Goal: Use online tool/utility: Utilize a website feature to perform a specific function

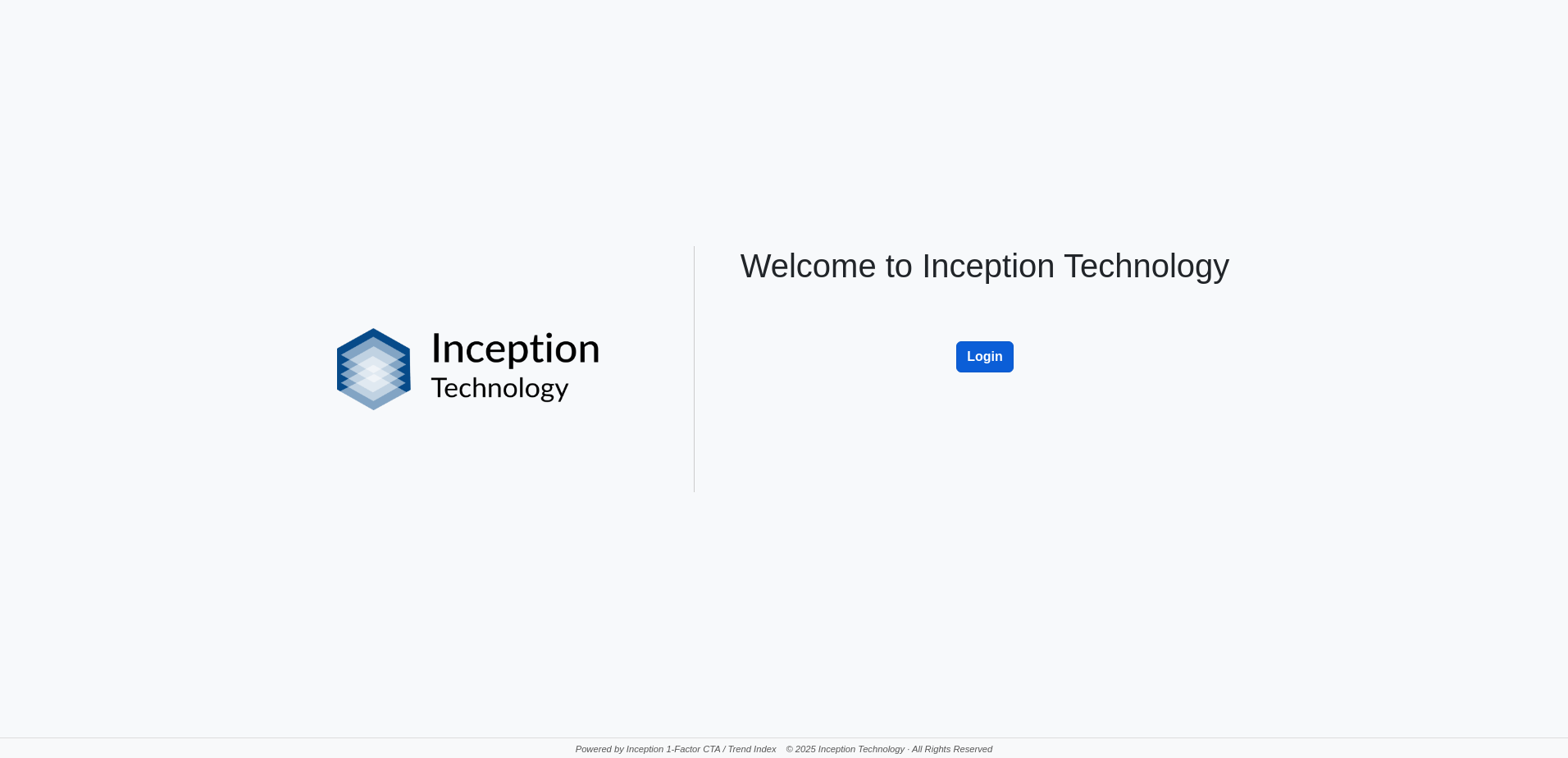
click at [1007, 366] on button "Login" at bounding box center [984, 357] width 57 height 32
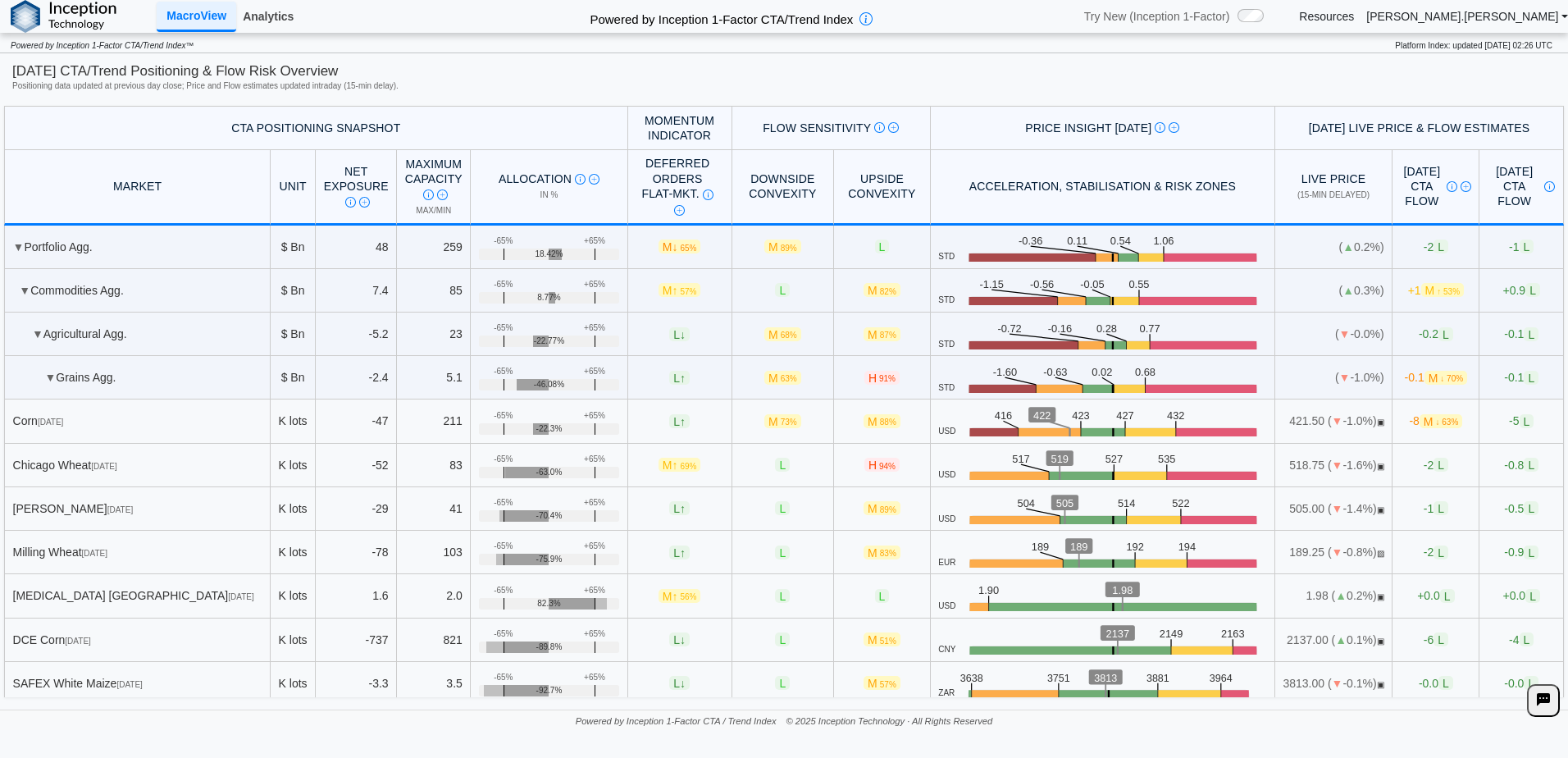
click at [286, 5] on link "Analytics" at bounding box center [268, 17] width 64 height 28
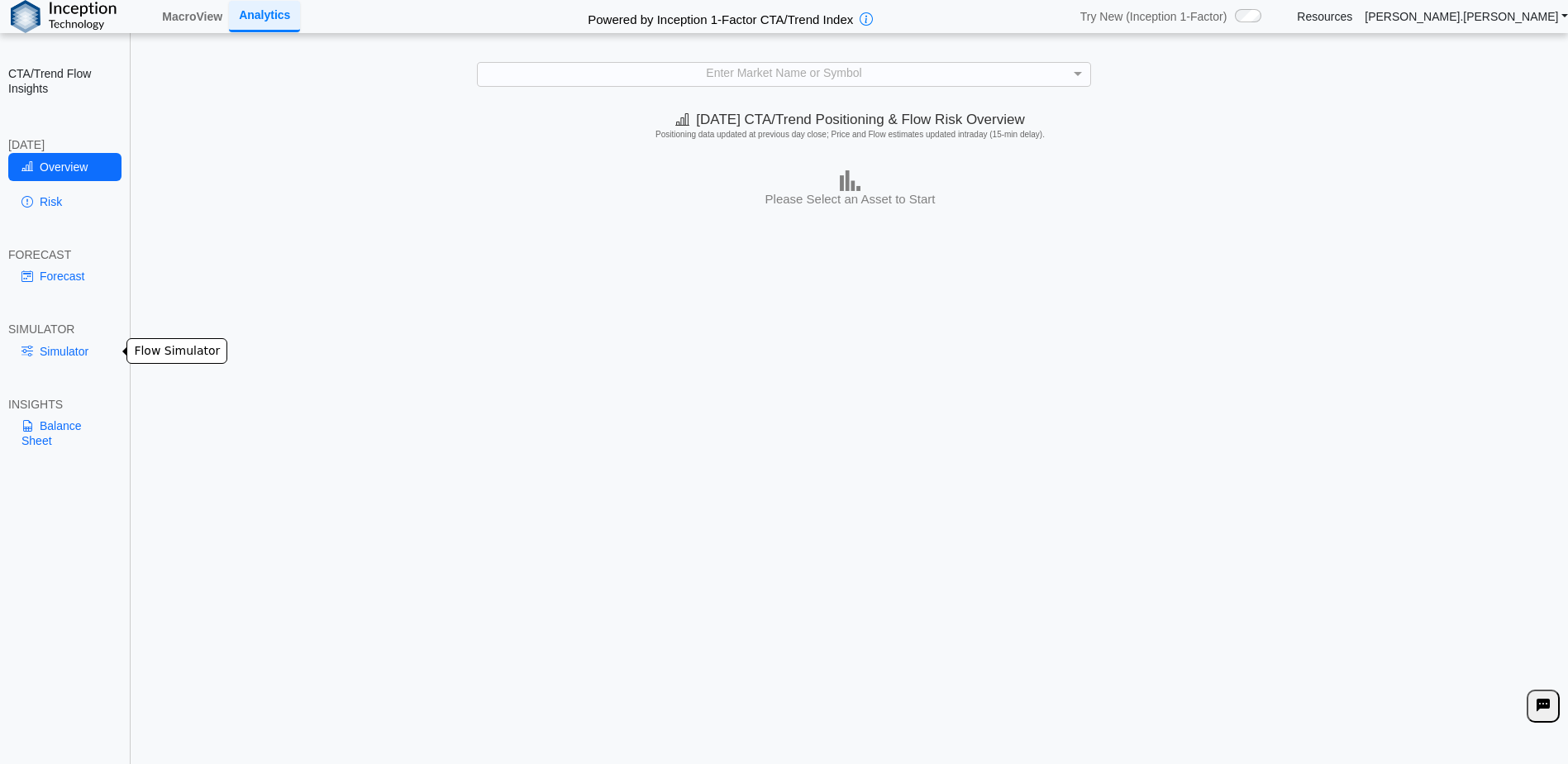
click at [85, 355] on link "Simulator" at bounding box center [64, 351] width 113 height 28
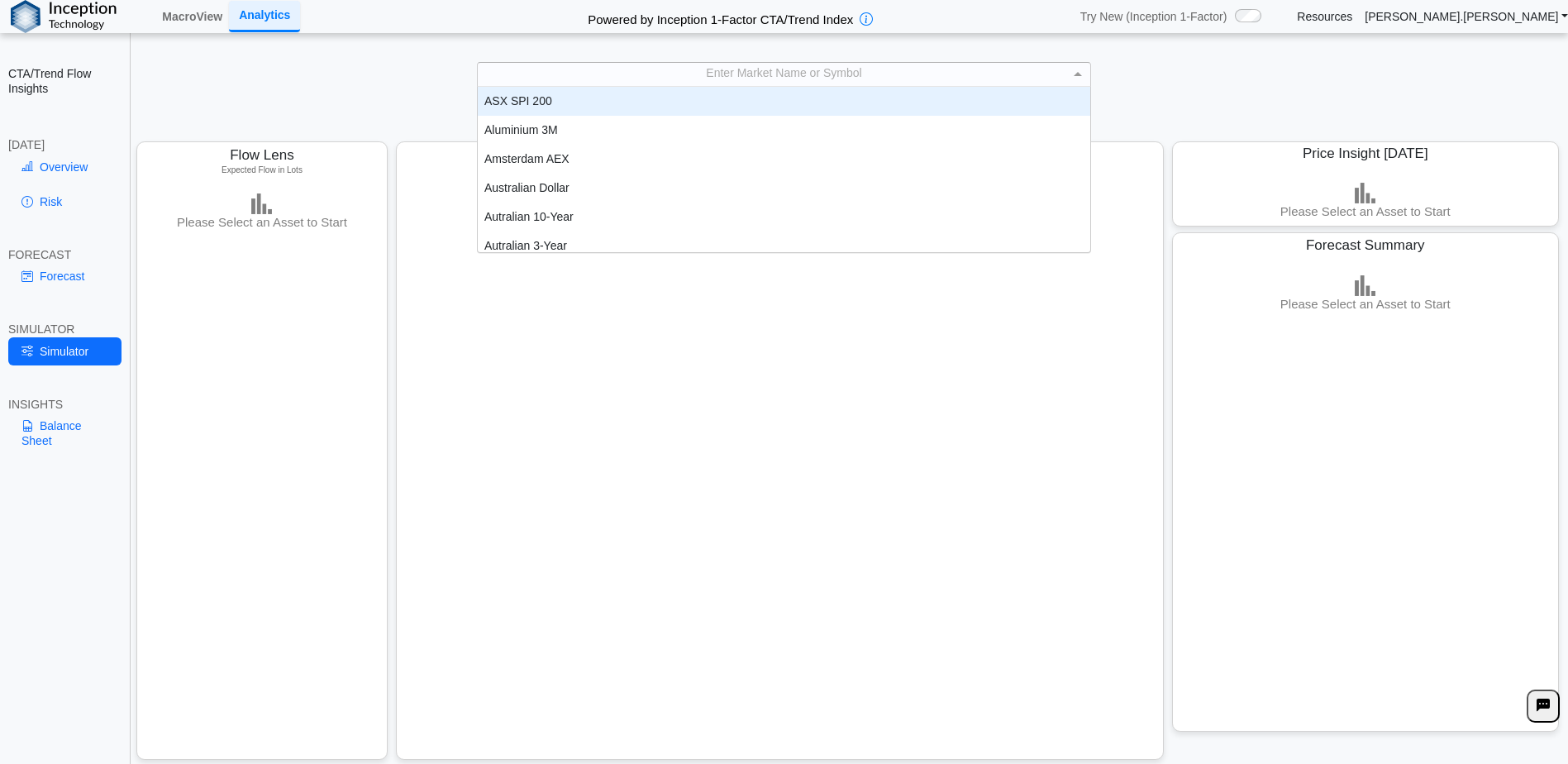
click at [812, 74] on div "Enter Market Name or Symbol" at bounding box center [784, 74] width 612 height 23
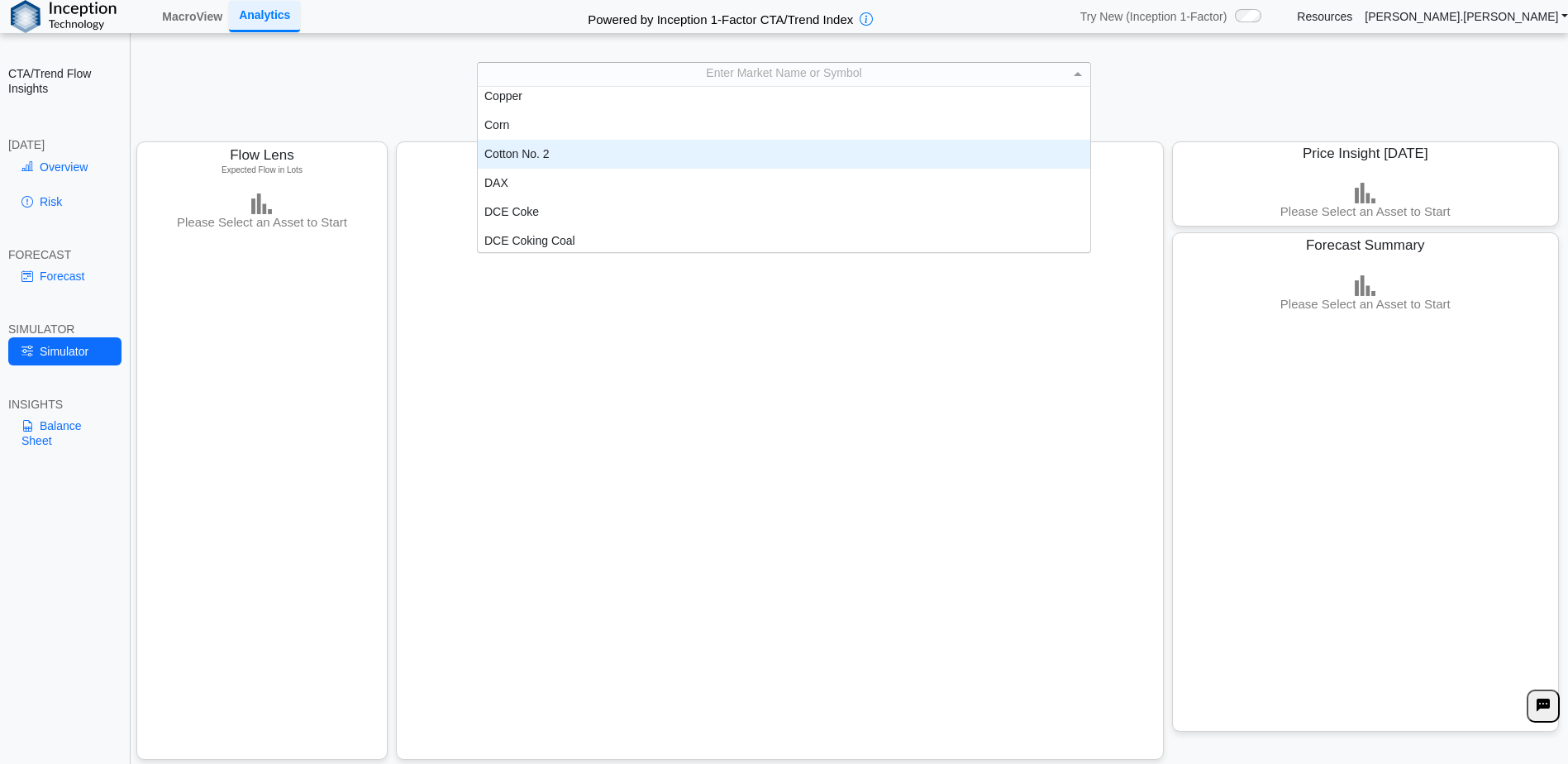
scroll to position [661, 0]
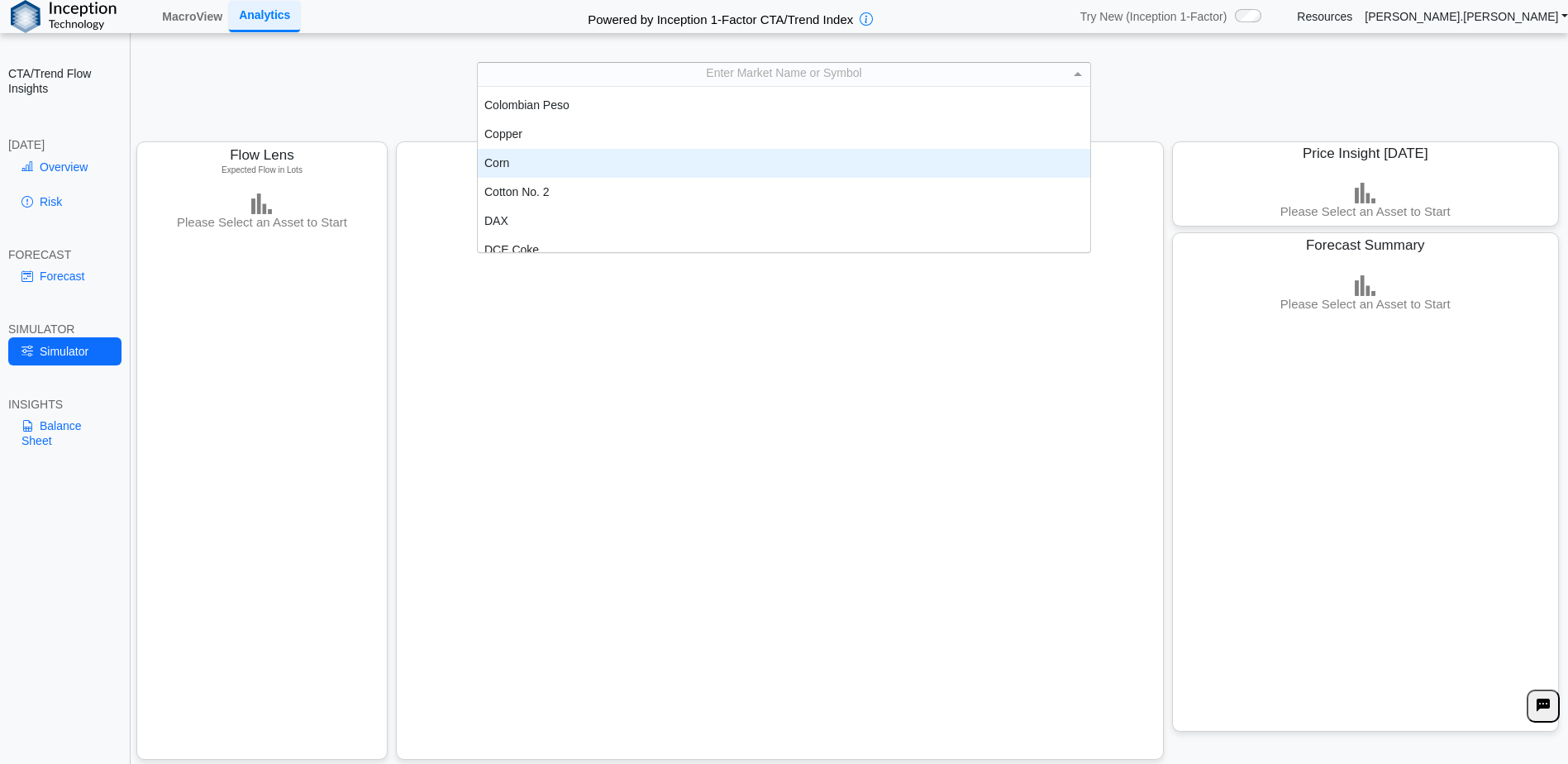
click at [540, 162] on div "Corn" at bounding box center [784, 163] width 612 height 29
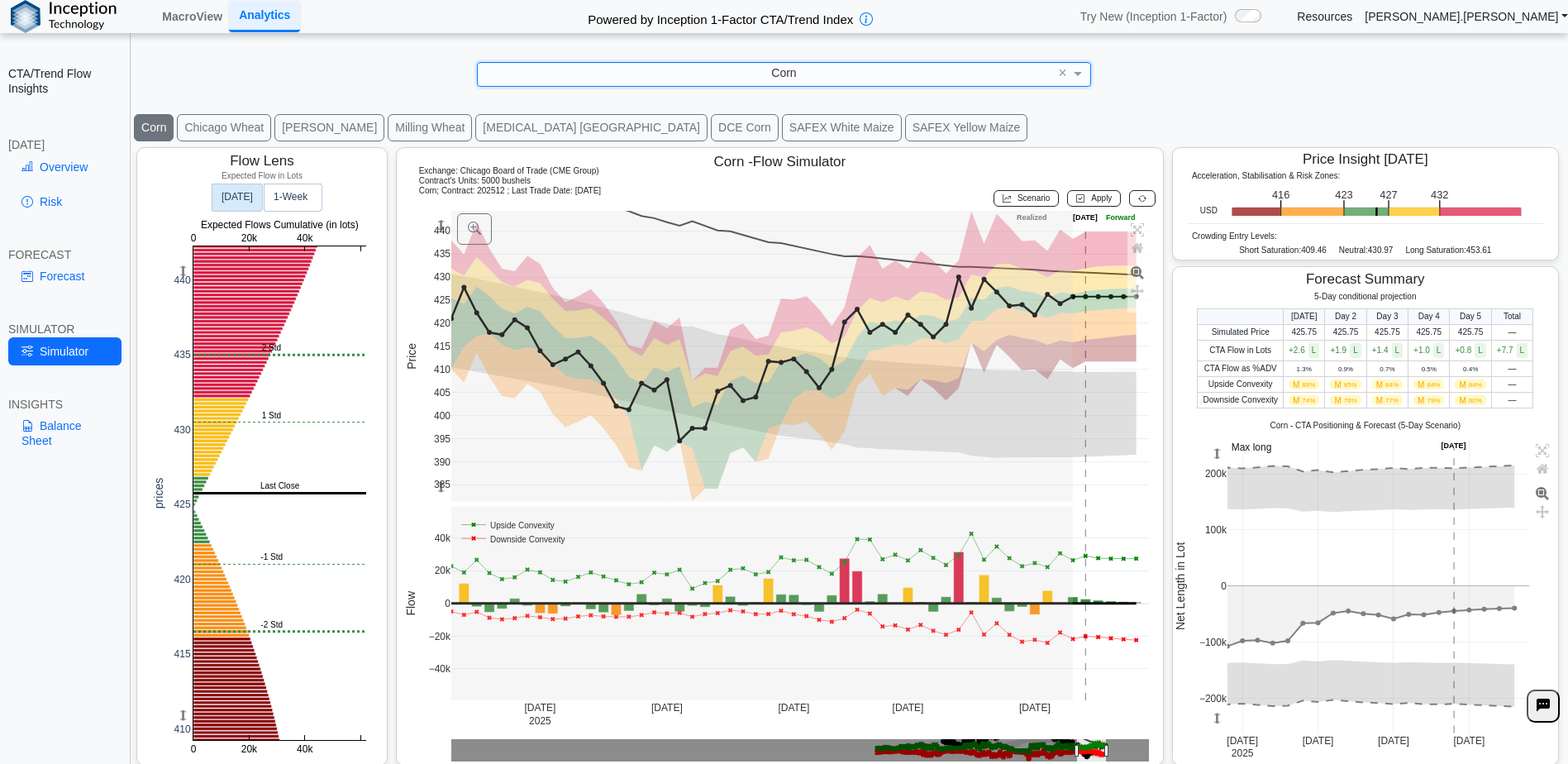
scroll to position [28, 0]
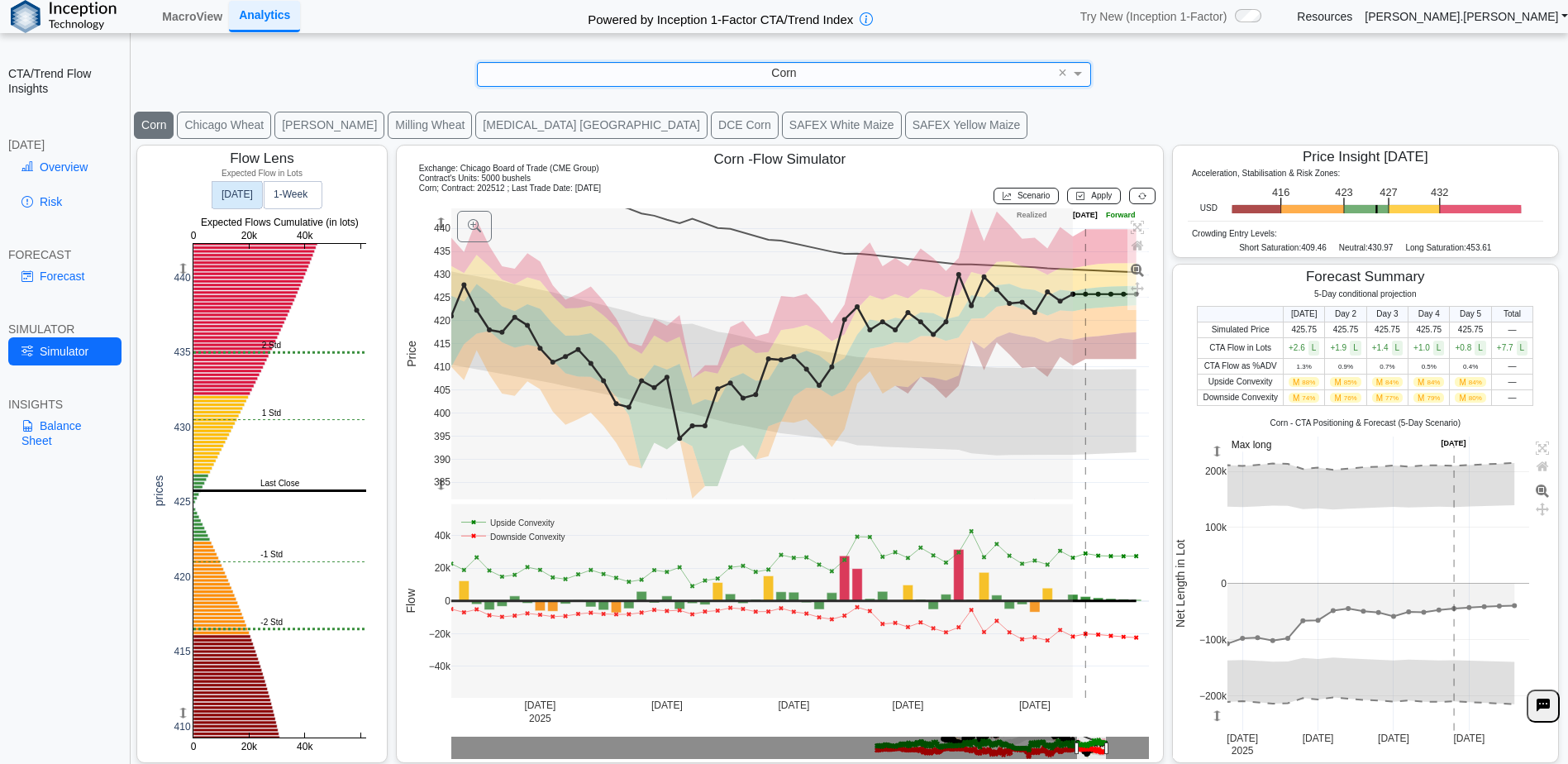
click at [232, 197] on text "Today" at bounding box center [238, 194] width 32 height 12
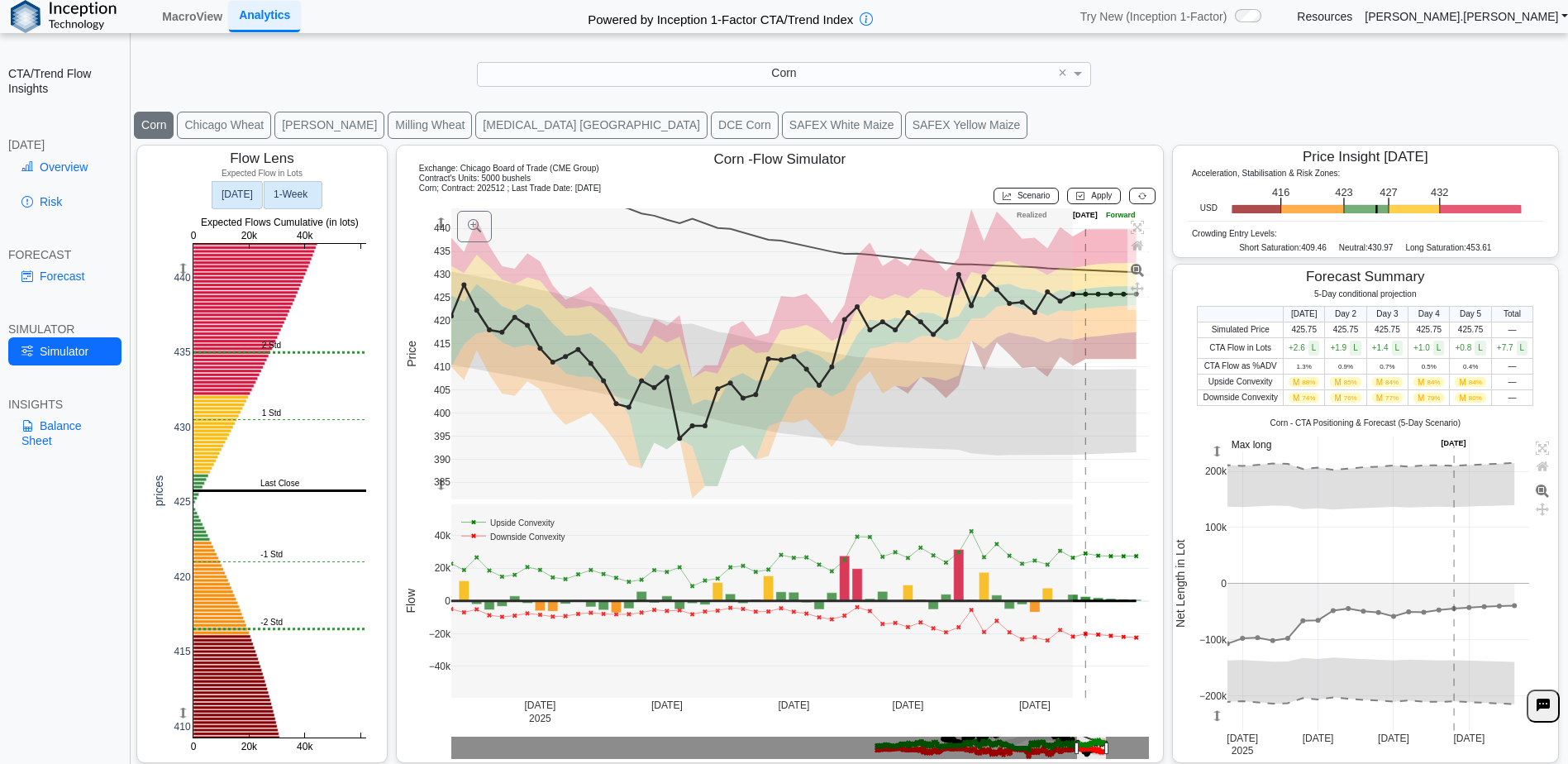
click at [299, 197] on text "1‑Week" at bounding box center [290, 194] width 34 height 12
